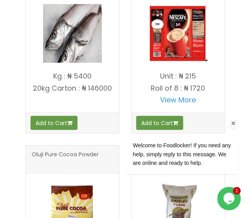
scroll to position [1044, 0]
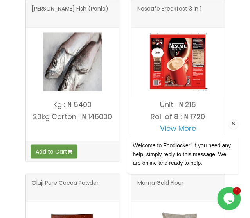
click at [233, 123] on icon "Chat attention grabber" at bounding box center [233, 123] width 7 height 7
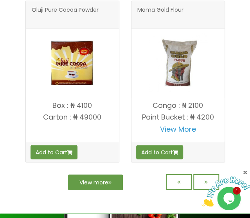
scroll to position [1214, 0]
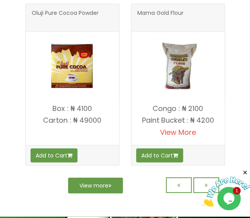
click at [185, 129] on link "View More" at bounding box center [178, 132] width 36 height 10
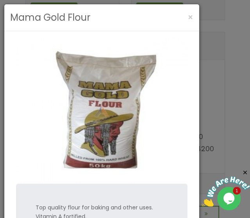
scroll to position [1208, 0]
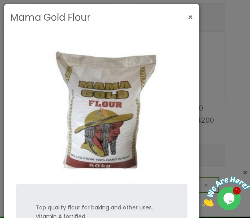
click at [191, 16] on span "×" at bounding box center [190, 17] width 5 height 11
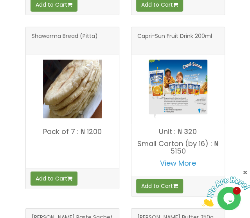
scroll to position [485, 0]
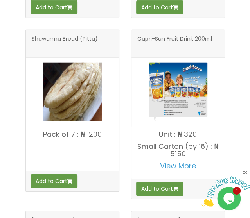
click at [53, 106] on img at bounding box center [72, 92] width 59 height 59
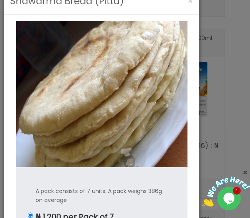
scroll to position [0, 0]
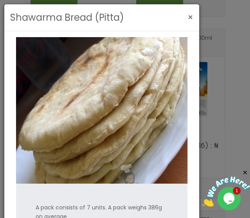
click at [190, 17] on span "×" at bounding box center [190, 17] width 5 height 11
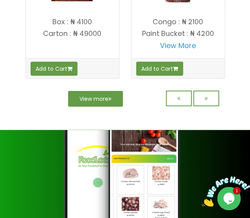
scroll to position [1302, 0]
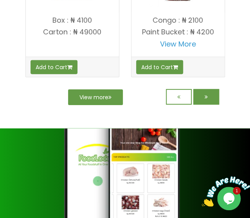
click at [205, 94] on icon at bounding box center [205, 96] width 3 height 5
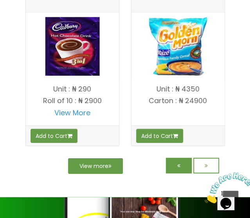
scroll to position [1228, 0]
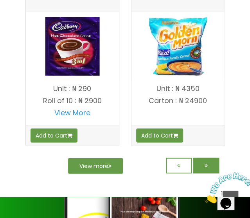
click at [202, 158] on link at bounding box center [206, 166] width 26 height 16
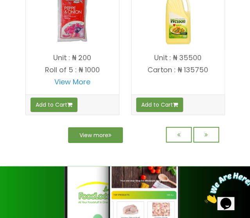
scroll to position [1262, 0]
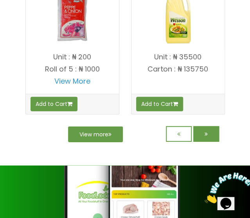
click at [204, 131] on icon at bounding box center [205, 133] width 3 height 5
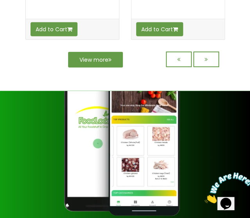
scroll to position [1331, 0]
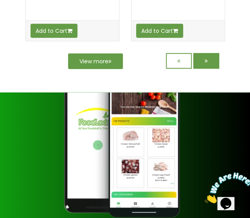
click at [209, 58] on link at bounding box center [206, 61] width 26 height 16
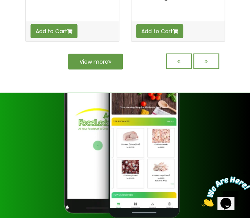
scroll to position [1332, 0]
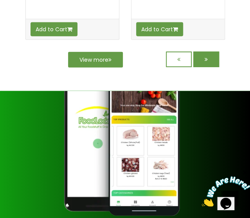
click at [199, 52] on link at bounding box center [206, 60] width 26 height 16
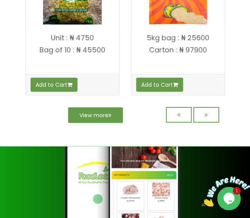
scroll to position [1276, 0]
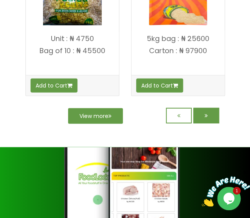
click at [201, 109] on link at bounding box center [206, 116] width 26 height 16
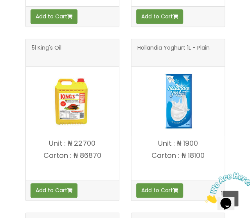
scroll to position [795, 0]
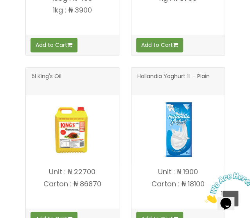
click at [125, 120] on div "Hollandia Yoghurt 1L - Plain Unit : ₦ 1900 Add to Cart" at bounding box center [178, 143] width 106 height 174
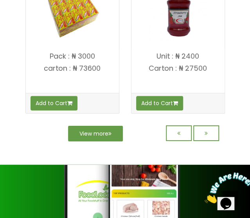
scroll to position [1320, 0]
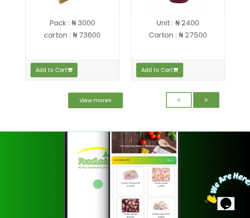
click at [201, 97] on link at bounding box center [206, 100] width 26 height 16
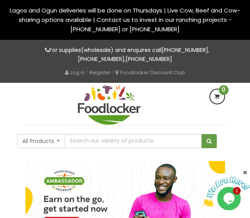
scroll to position [4, 0]
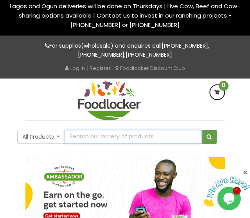
click at [143, 138] on input "text" at bounding box center [133, 137] width 137 height 14
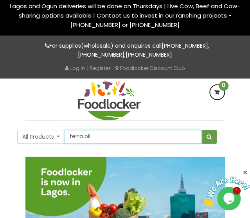
type input "terra oil"
click at [201, 130] on button "submit" at bounding box center [208, 137] width 15 height 14
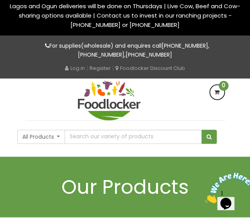
scroll to position [4, 0]
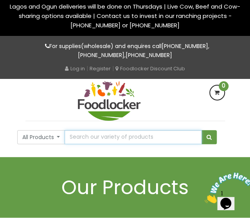
click at [167, 140] on input "text" at bounding box center [133, 137] width 137 height 14
type input "vegetable oil"
click at [201, 130] on button "submit" at bounding box center [208, 137] width 15 height 14
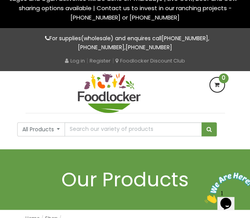
scroll to position [11, 0]
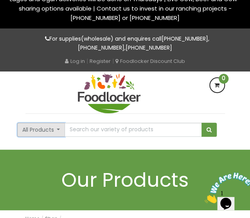
click at [58, 129] on button "All Products" at bounding box center [41, 130] width 48 height 14
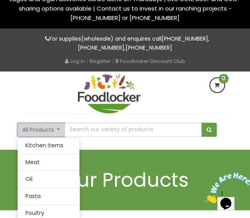
scroll to position [157, 0]
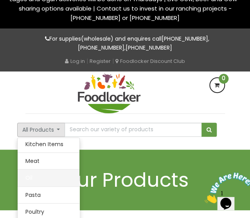
click at [42, 178] on link "Oil" at bounding box center [49, 178] width 62 height 16
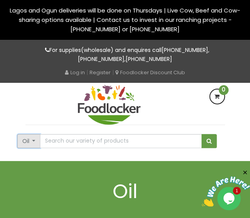
click at [36, 142] on button "Oil" at bounding box center [28, 141] width 23 height 14
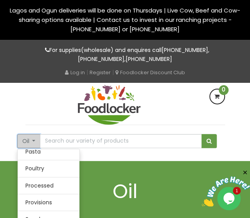
scroll to position [232, 0]
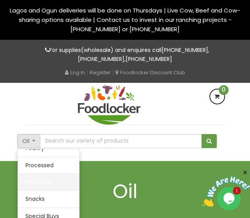
click at [38, 180] on link "Provisions" at bounding box center [49, 182] width 62 height 16
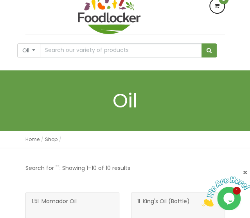
scroll to position [98, 0]
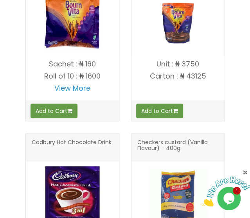
scroll to position [324, 0]
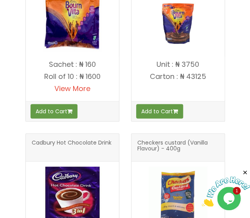
click at [82, 87] on link "View More" at bounding box center [72, 88] width 36 height 10
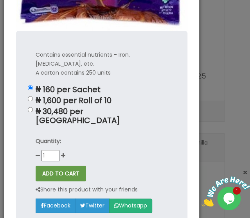
scroll to position [0, 0]
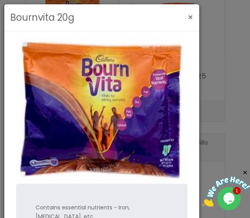
click at [189, 15] on span "×" at bounding box center [190, 17] width 5 height 11
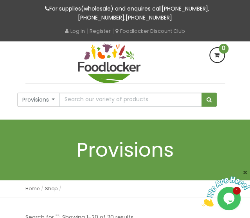
scroll to position [34, 0]
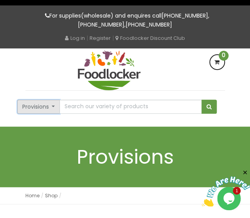
click at [53, 104] on button "Provisions" at bounding box center [38, 107] width 43 height 14
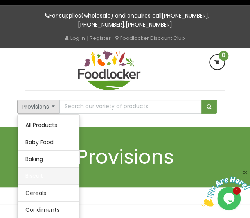
click at [42, 174] on link "Biscuit" at bounding box center [49, 176] width 62 height 16
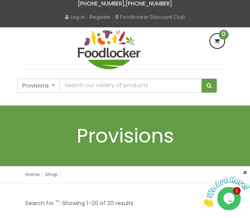
scroll to position [59, 0]
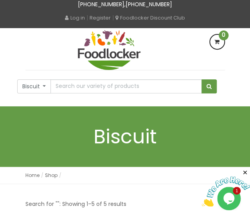
scroll to position [49, 0]
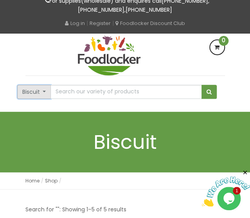
click at [41, 93] on button "Biscuit" at bounding box center [34, 92] width 34 height 14
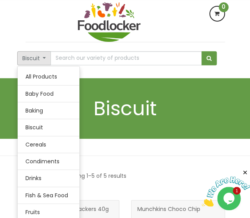
scroll to position [79, 0]
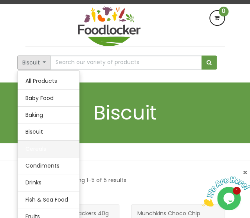
click at [38, 148] on link "Cereals" at bounding box center [49, 149] width 62 height 16
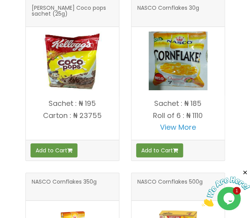
scroll to position [634, 0]
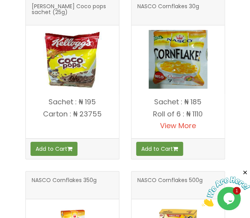
click at [194, 125] on link "View More" at bounding box center [178, 126] width 36 height 10
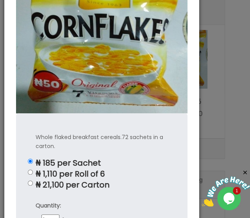
scroll to position [0, 0]
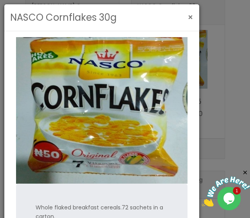
click at [188, 18] on span "×" at bounding box center [190, 17] width 5 height 11
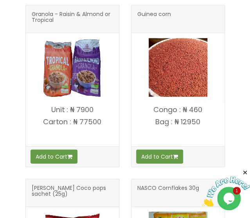
scroll to position [452, 0]
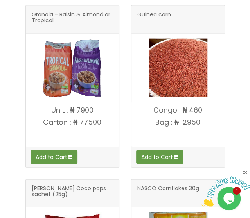
click at [77, 68] on img at bounding box center [72, 68] width 59 height 59
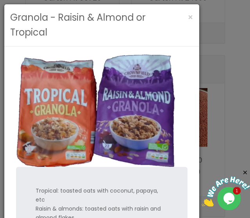
scroll to position [367, 0]
click at [190, 20] on span "×" at bounding box center [190, 17] width 5 height 11
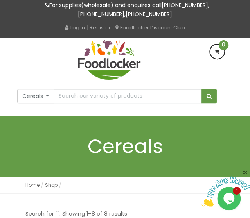
scroll to position [44, 0]
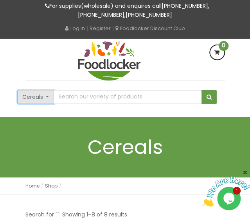
click at [48, 97] on button "Cereals" at bounding box center [35, 97] width 37 height 14
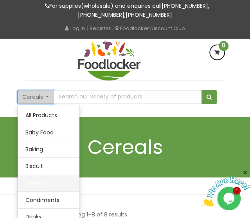
scroll to position [49, 0]
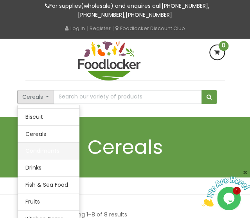
click at [42, 151] on link "Condiments" at bounding box center [49, 151] width 62 height 16
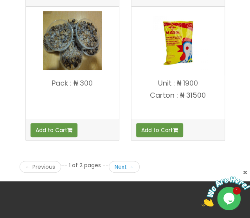
scroll to position [2239, 0]
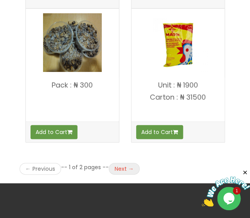
click at [124, 163] on link "Next →" at bounding box center [124, 169] width 31 height 12
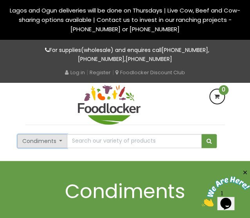
click at [60, 141] on button "Condiments" at bounding box center [42, 141] width 50 height 14
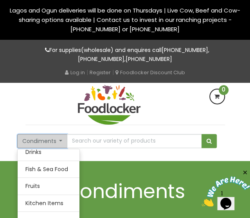
scroll to position [108, 0]
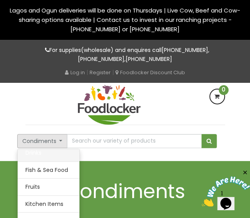
click at [54, 154] on link "Drinks" at bounding box center [49, 153] width 62 height 16
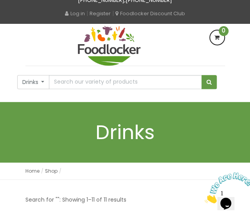
scroll to position [57, 0]
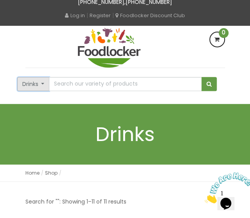
click at [43, 83] on button "Drinks" at bounding box center [33, 84] width 32 height 14
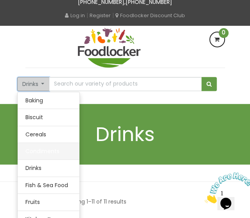
scroll to position [38, 0]
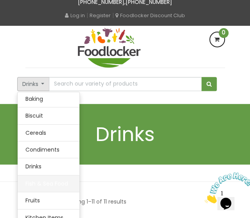
click at [48, 178] on link "Fish & Sea Food" at bounding box center [49, 184] width 62 height 16
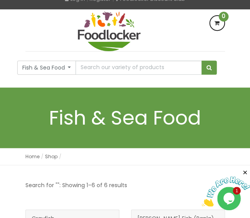
scroll to position [73, 0]
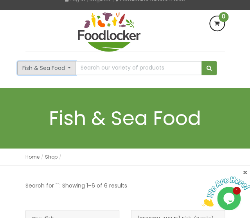
click at [70, 70] on button "Fish & Sea Food" at bounding box center [46, 68] width 59 height 14
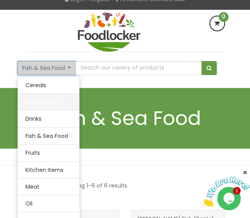
scroll to position [70, 0]
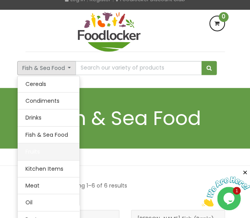
click at [38, 147] on link "Fruits" at bounding box center [49, 151] width 62 height 16
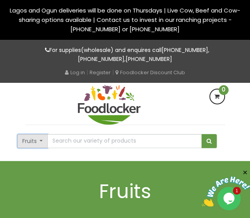
click at [38, 143] on button "Fruits" at bounding box center [32, 141] width 31 height 14
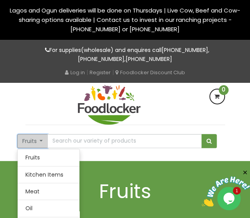
scroll to position [139, 0]
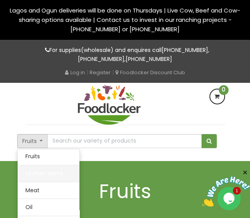
click at [45, 173] on link "Kitchen Items" at bounding box center [49, 173] width 62 height 16
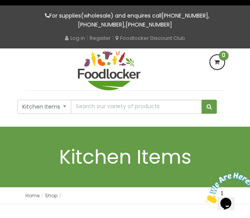
scroll to position [32, 0]
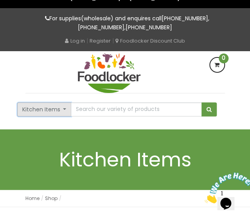
click at [61, 112] on button "Kitchen Items" at bounding box center [44, 109] width 54 height 14
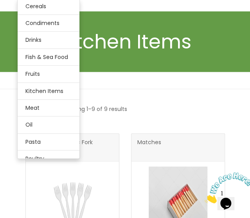
scroll to position [75, 0]
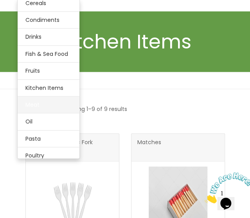
click at [36, 104] on link "Meat" at bounding box center [49, 105] width 62 height 16
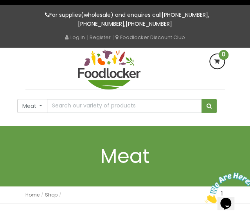
scroll to position [31, 0]
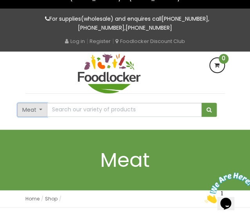
click at [39, 111] on button "Meat" at bounding box center [32, 110] width 30 height 14
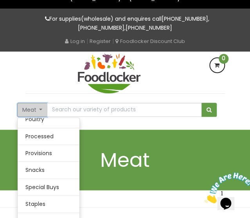
scroll to position [232, 0]
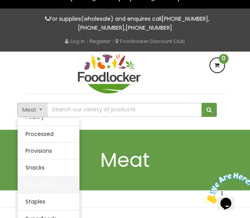
click at [47, 186] on link "Special Buys" at bounding box center [49, 185] width 62 height 16
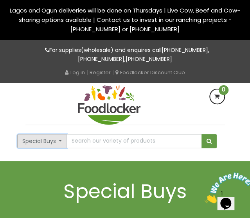
click at [59, 139] on button "Special Buys" at bounding box center [42, 141] width 50 height 14
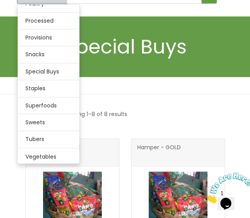
scroll to position [144, 0]
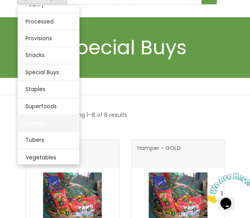
click at [38, 119] on link "Sweets" at bounding box center [49, 123] width 62 height 16
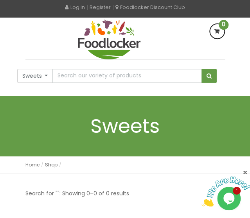
scroll to position [65, 0]
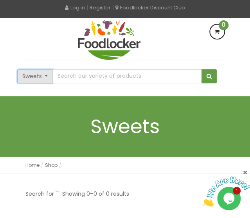
click at [46, 77] on button "Sweets" at bounding box center [35, 76] width 36 height 14
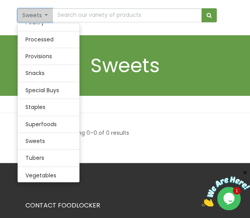
scroll to position [126, 0]
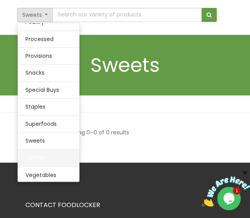
click at [36, 159] on link "Tubers" at bounding box center [49, 157] width 62 height 16
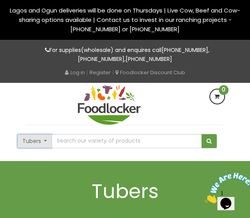
click at [41, 144] on button "Tubers" at bounding box center [34, 141] width 35 height 14
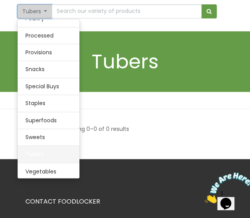
scroll to position [131, 0]
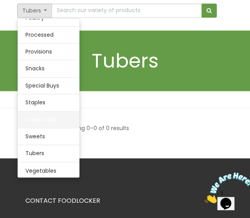
click at [39, 117] on link "Superfoods" at bounding box center [49, 119] width 62 height 16
